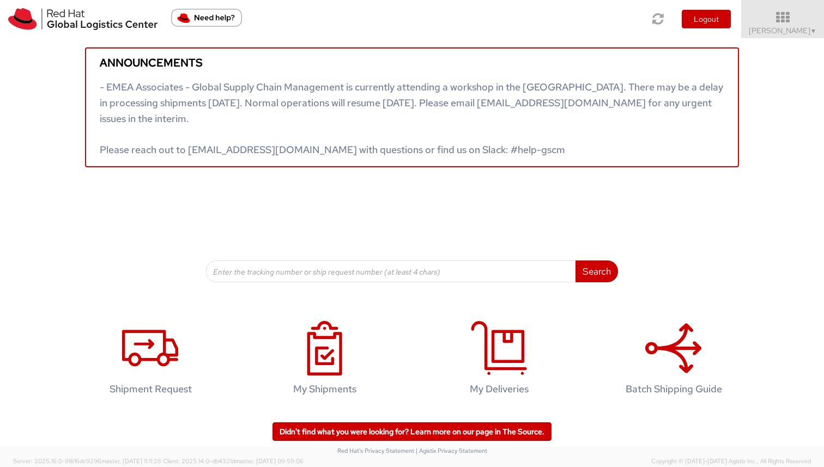
scroll to position [7, 0]
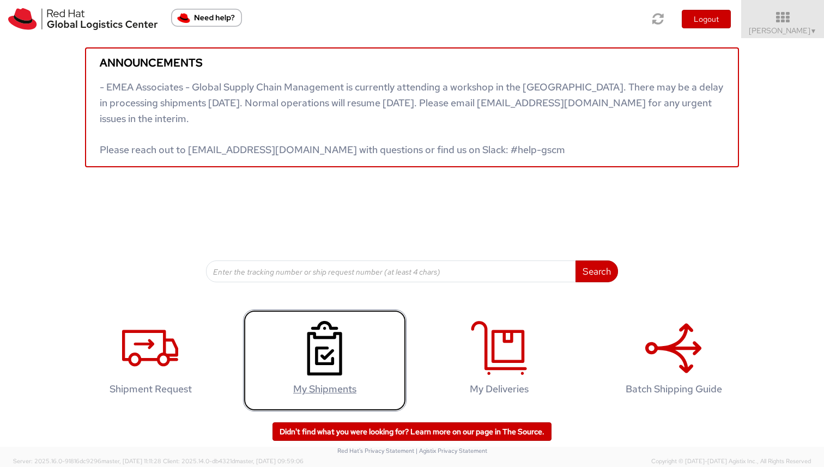
click at [340, 355] on icon at bounding box center [324, 348] width 56 height 54
